Goal: Transaction & Acquisition: Purchase product/service

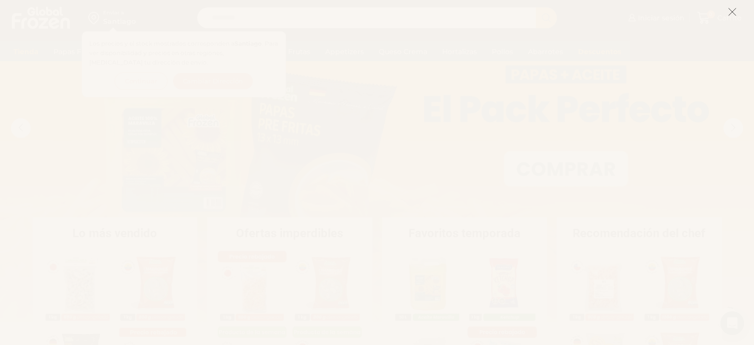
scroll to position [99, 0]
click at [728, 12] on icon at bounding box center [732, 11] width 9 height 9
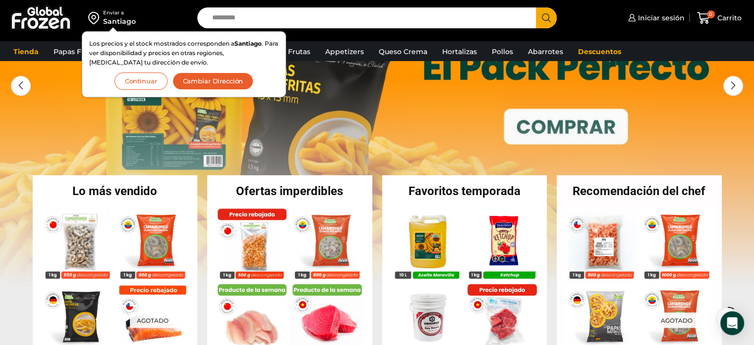
click at [303, 15] on input "Search input" at bounding box center [369, 17] width 324 height 21
type input "*****"
click at [536, 7] on button "Search" at bounding box center [546, 17] width 21 height 21
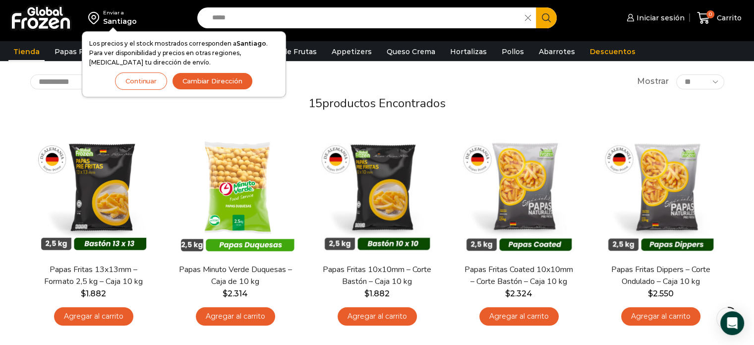
scroll to position [99, 0]
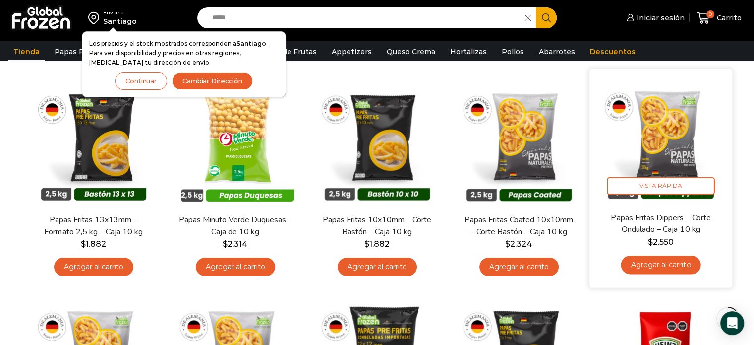
click at [678, 119] on img at bounding box center [661, 141] width 128 height 128
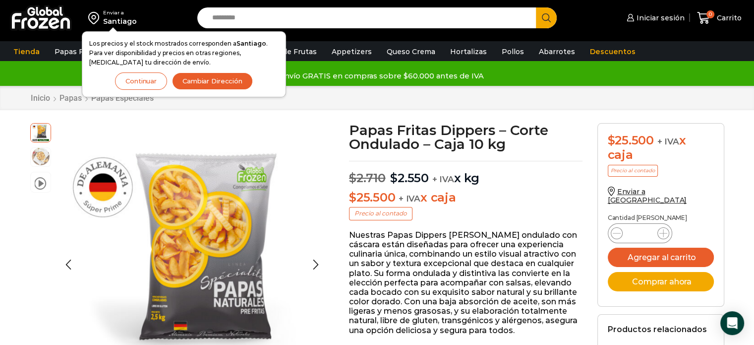
click at [38, 158] on img at bounding box center [41, 156] width 20 height 20
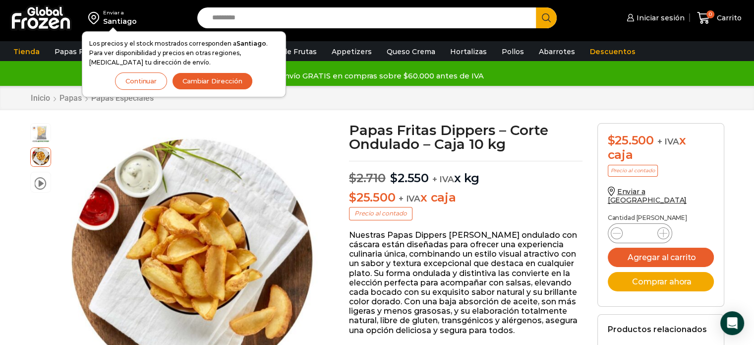
click at [157, 79] on button "Continuar" at bounding box center [141, 80] width 52 height 17
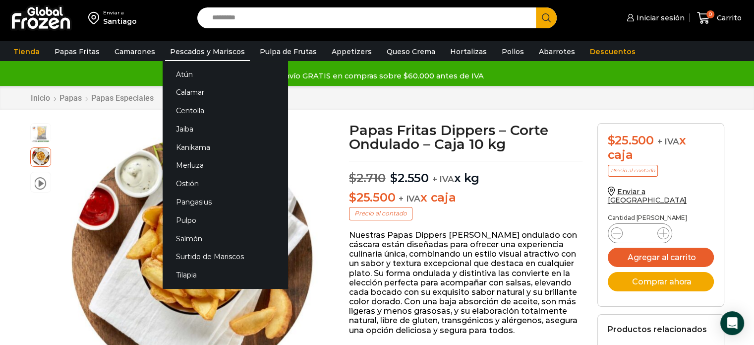
click at [206, 53] on link "Pescados y Mariscos" at bounding box center [207, 51] width 85 height 19
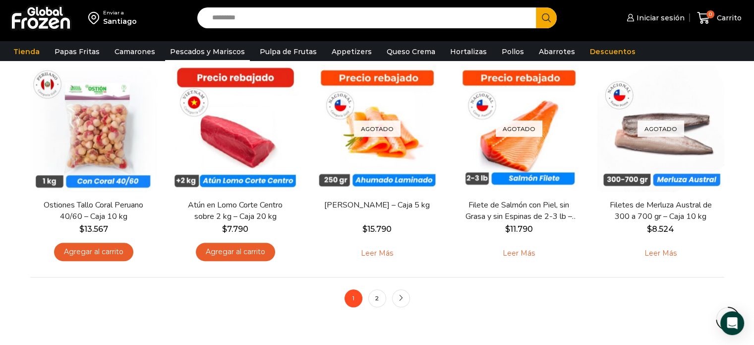
scroll to position [744, 0]
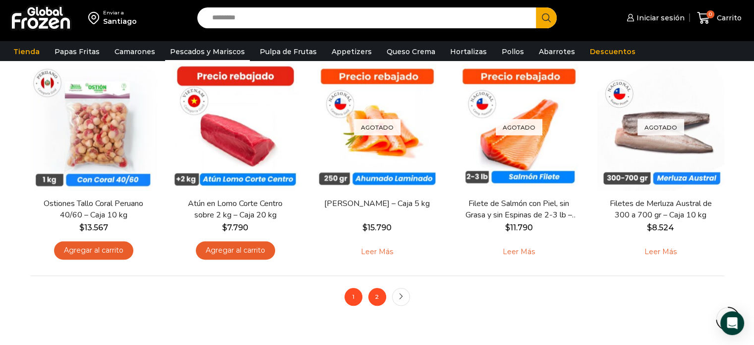
click at [377, 301] on link "2" at bounding box center [377, 297] width 18 height 18
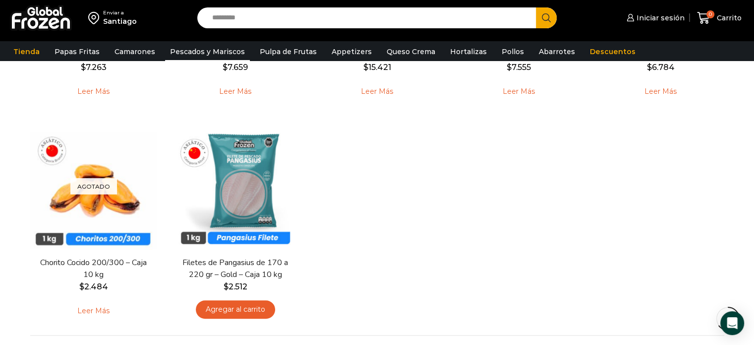
scroll to position [694, 0]
